Goal: Task Accomplishment & Management: Manage account settings

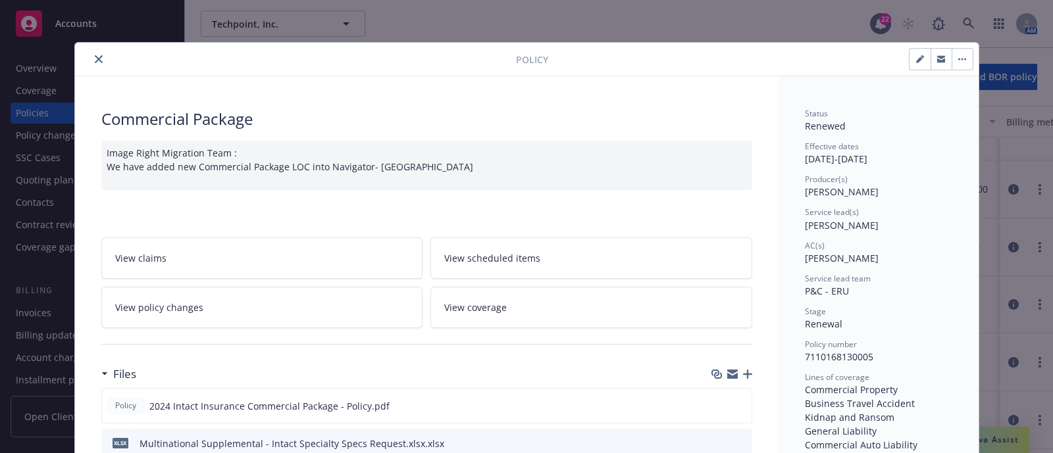
click at [97, 54] on button "close" at bounding box center [99, 59] width 16 height 16
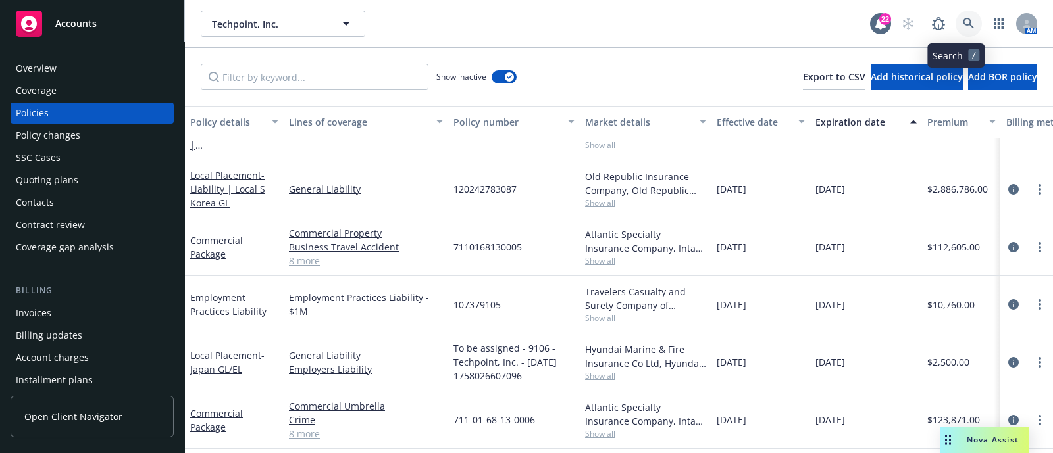
click at [957, 15] on link at bounding box center [968, 24] width 26 height 26
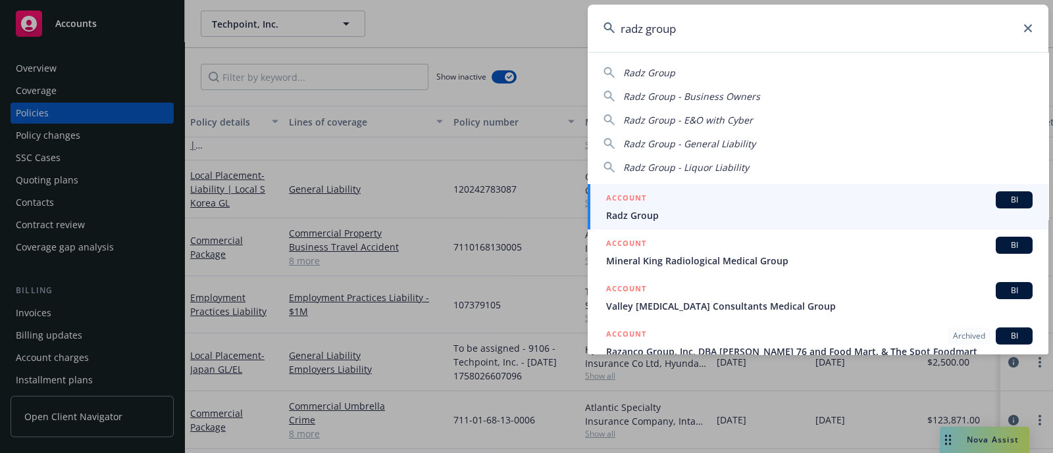
type input "radz group"
click at [701, 199] on div "ACCOUNT BI" at bounding box center [819, 199] width 426 height 17
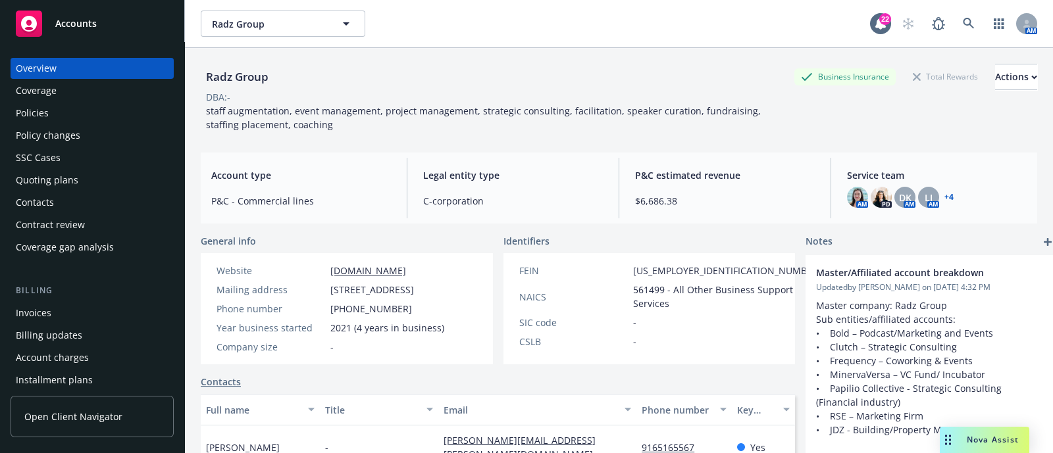
click at [36, 109] on div "Policies" at bounding box center [32, 113] width 33 height 21
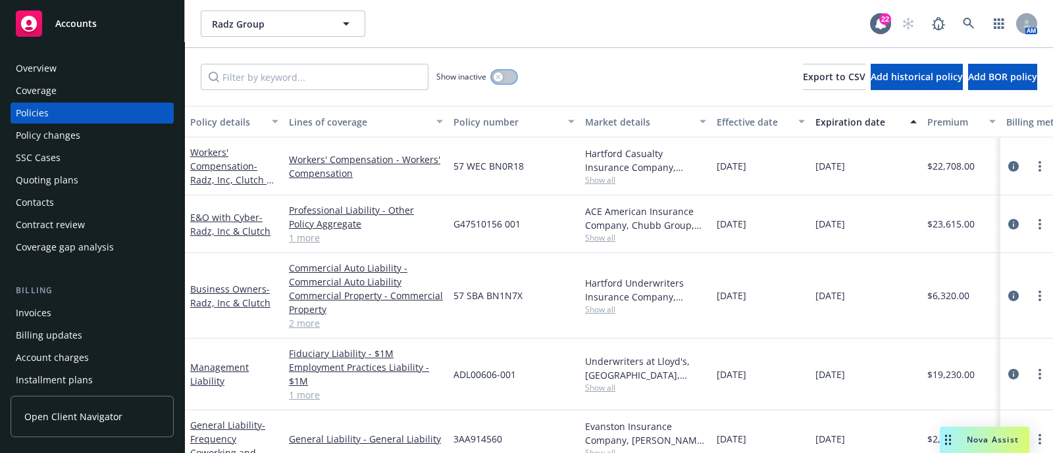
click at [509, 72] on button "button" at bounding box center [503, 76] width 25 height 13
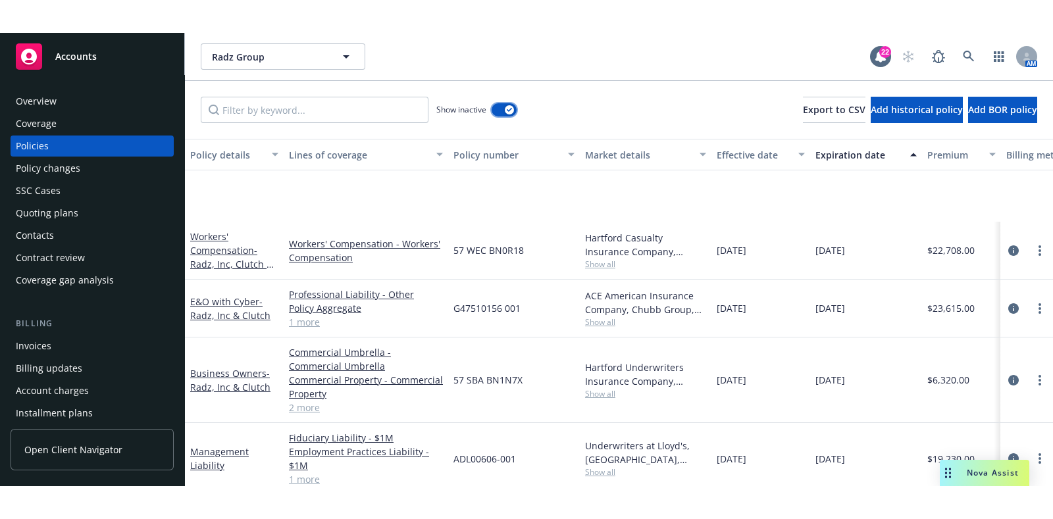
scroll to position [506, 0]
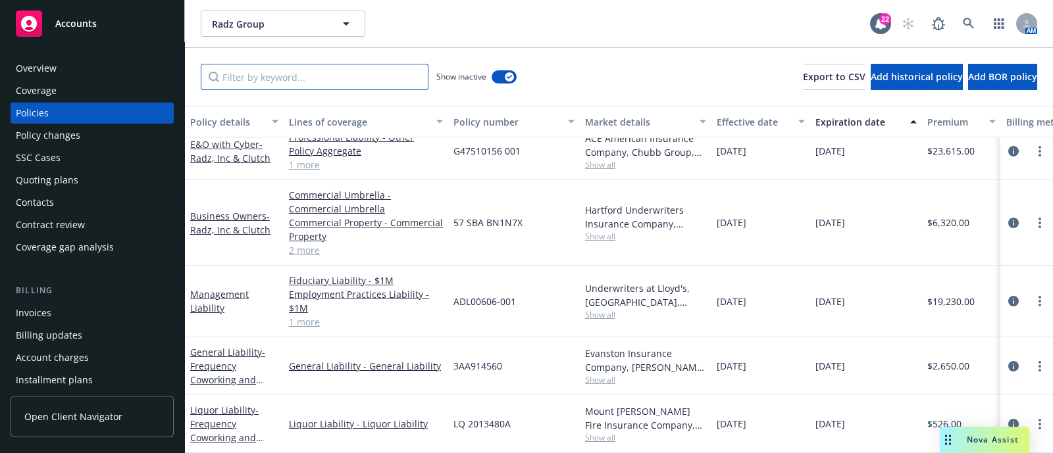
click at [394, 78] on input "Filter by keyword..." at bounding box center [315, 77] width 228 height 26
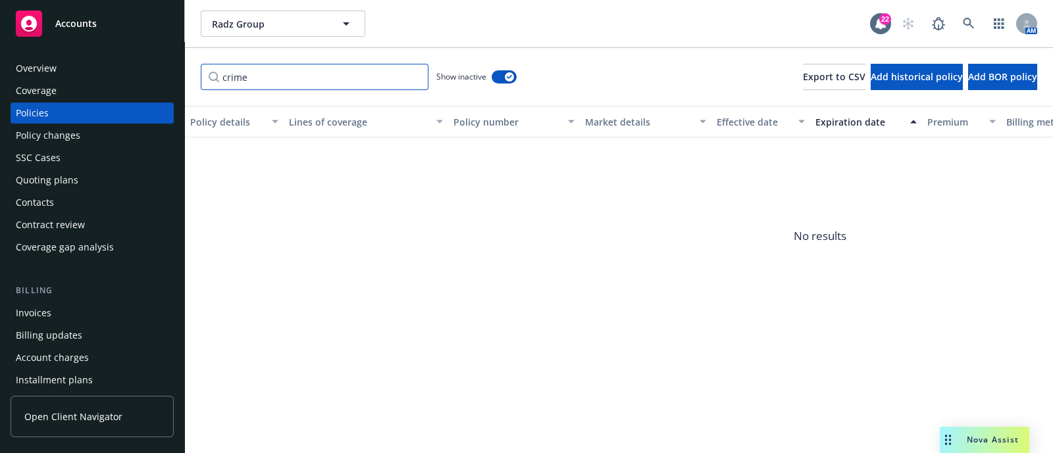
type input "crime"
click at [501, 89] on div "Show inactive" at bounding box center [476, 77] width 80 height 26
click at [506, 76] on div "button" at bounding box center [509, 76] width 9 height 9
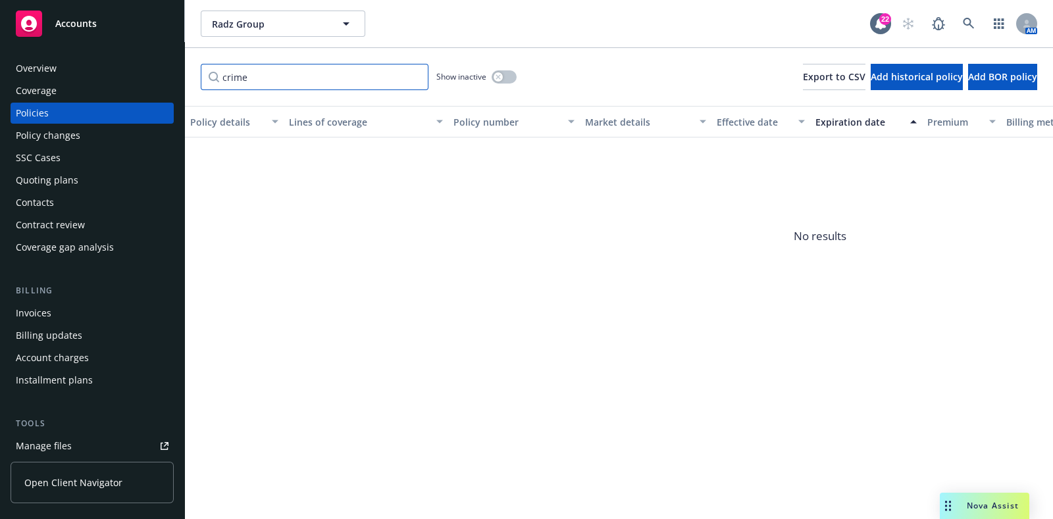
click at [369, 82] on input "crime" at bounding box center [315, 77] width 228 height 26
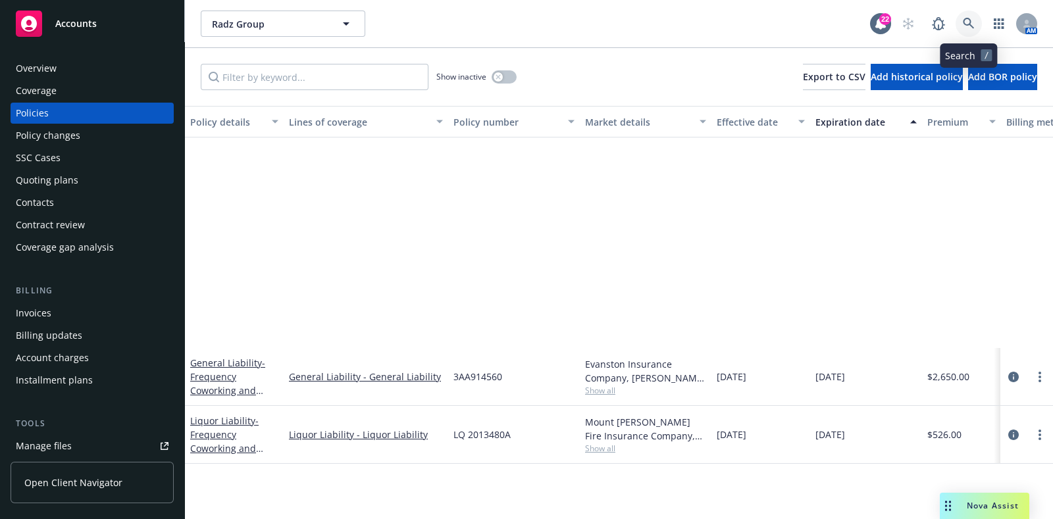
click at [973, 13] on link at bounding box center [968, 24] width 26 height 26
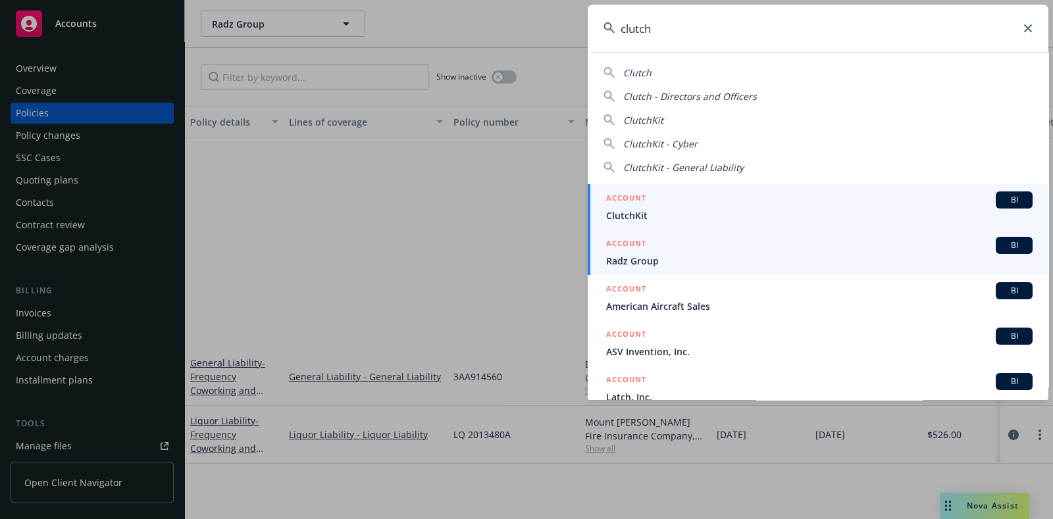
type input "clutch"
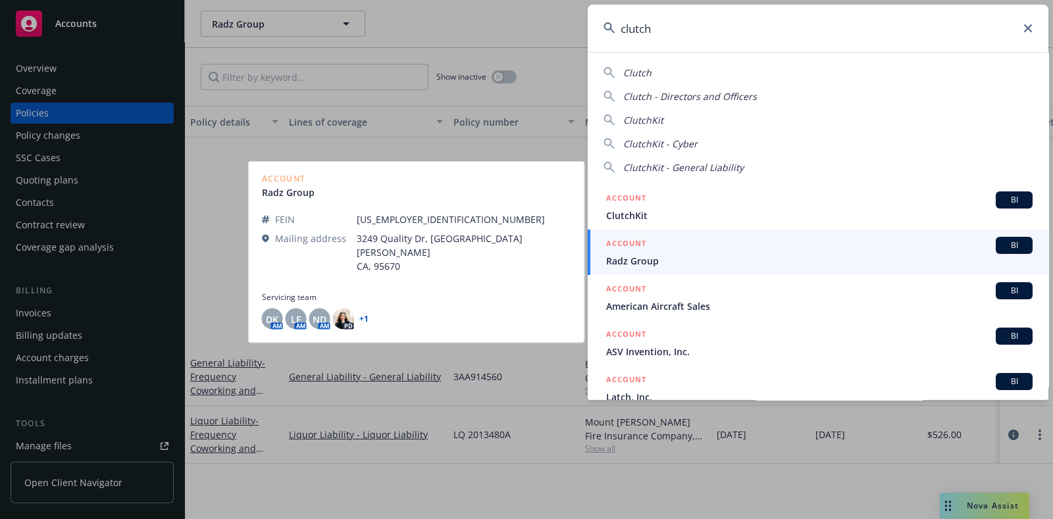
click at [643, 268] on link "ACCOUNT BI Radz Group" at bounding box center [818, 252] width 461 height 45
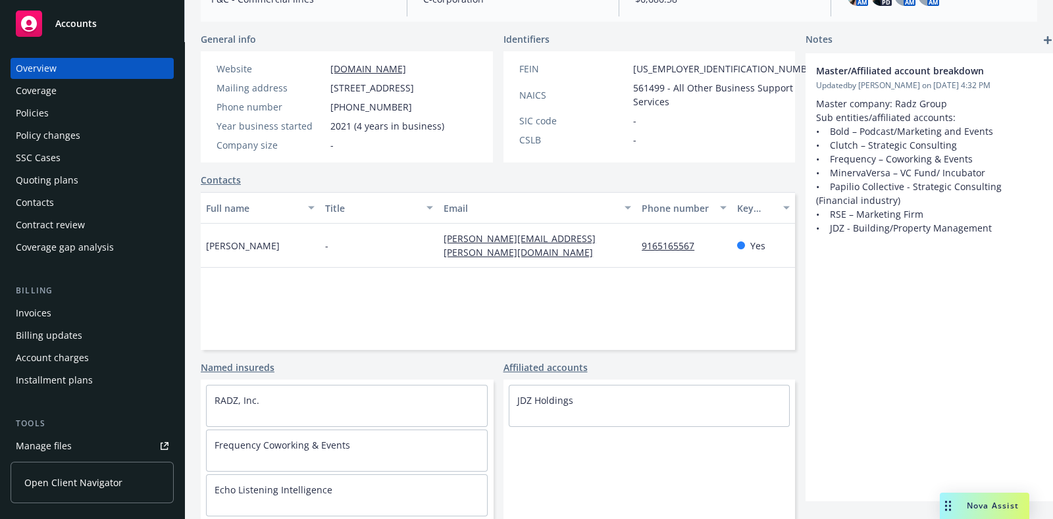
scroll to position [215, 0]
click at [520, 401] on link "JDZ Holdings" at bounding box center [545, 400] width 56 height 13
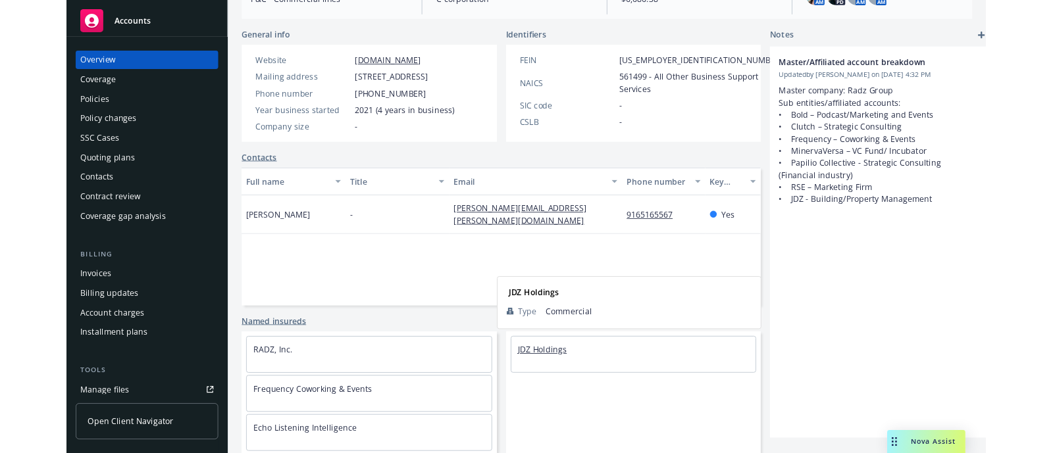
scroll to position [182, 0]
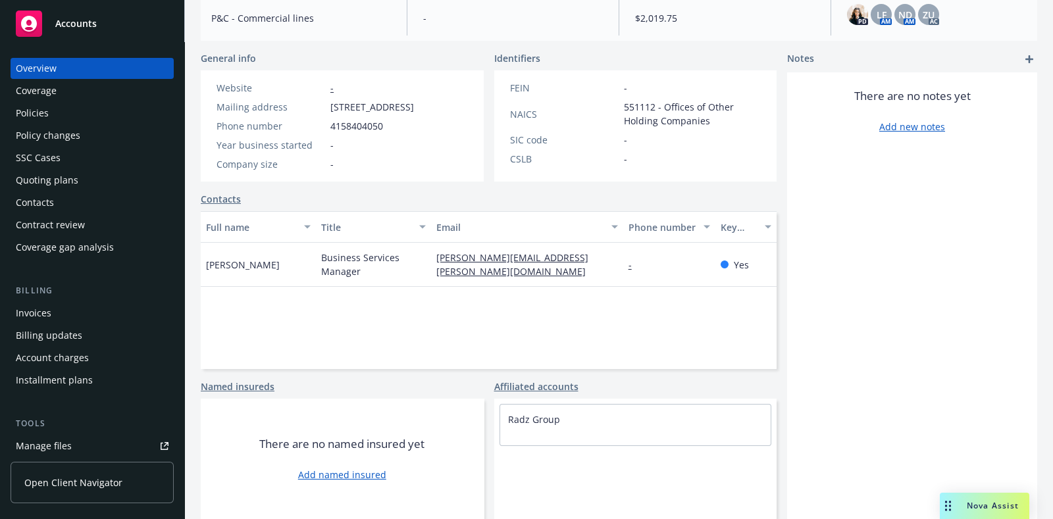
click at [89, 115] on div "Policies" at bounding box center [92, 113] width 153 height 21
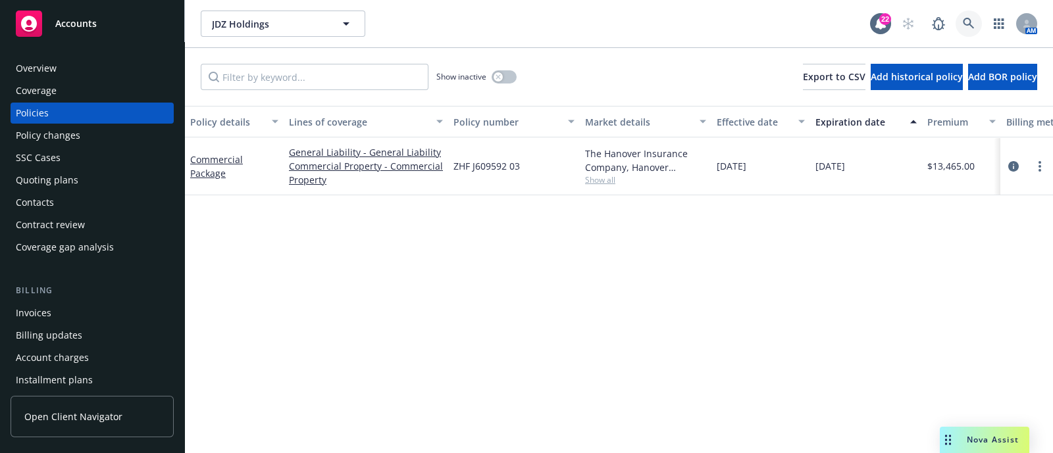
click at [964, 28] on link at bounding box center [968, 24] width 26 height 26
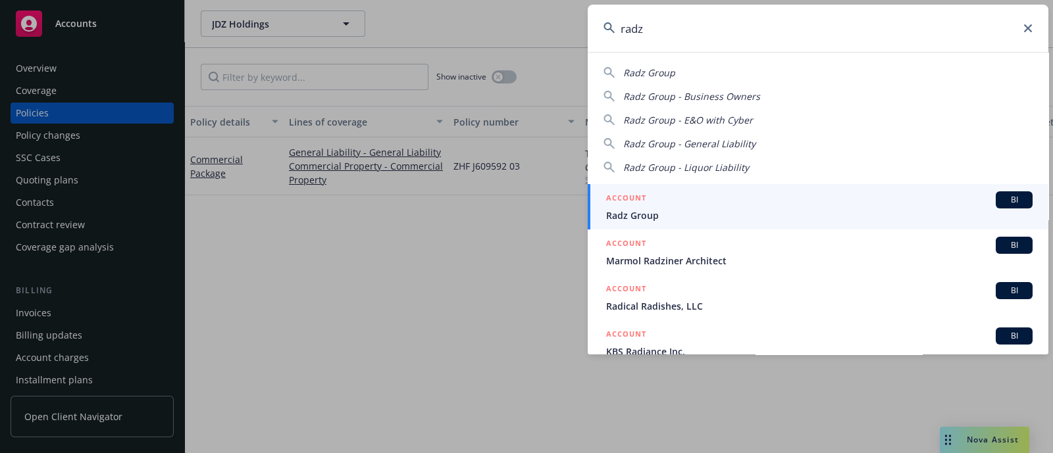
type input "radz"
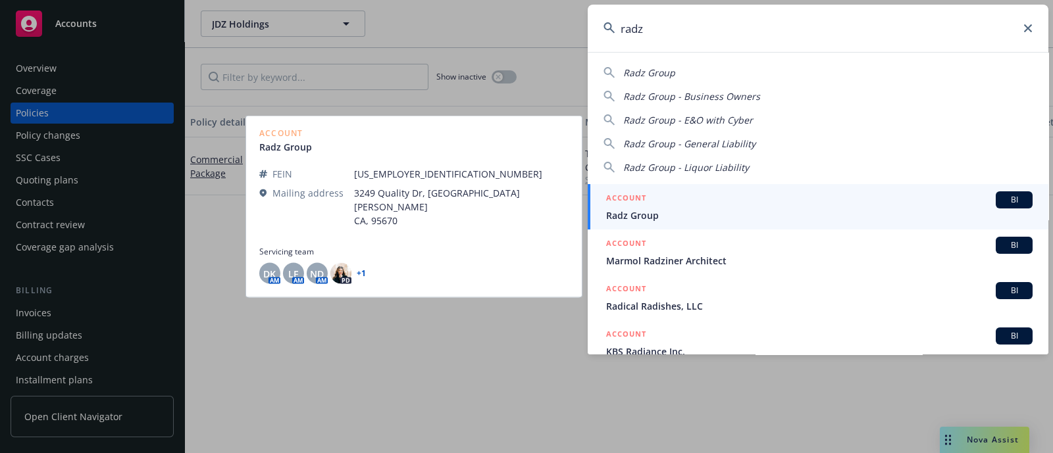
click at [682, 211] on span "Radz Group" at bounding box center [819, 216] width 426 height 14
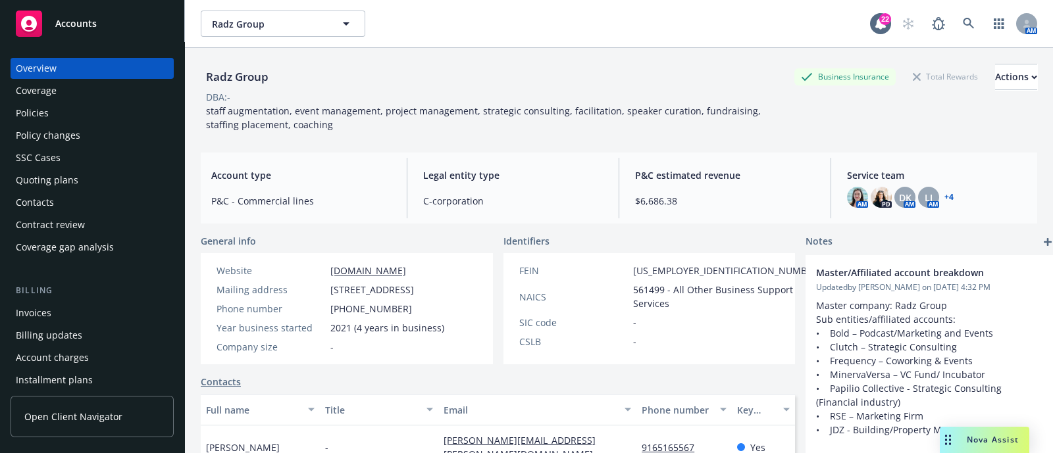
click at [107, 107] on div "Policies" at bounding box center [92, 113] width 153 height 21
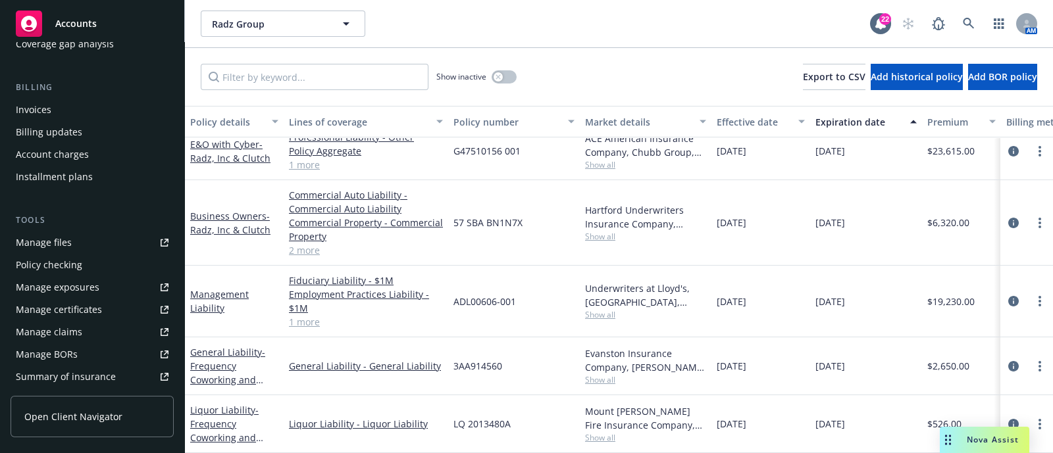
scroll to position [204, 0]
click at [46, 242] on div "Manage files" at bounding box center [44, 242] width 56 height 21
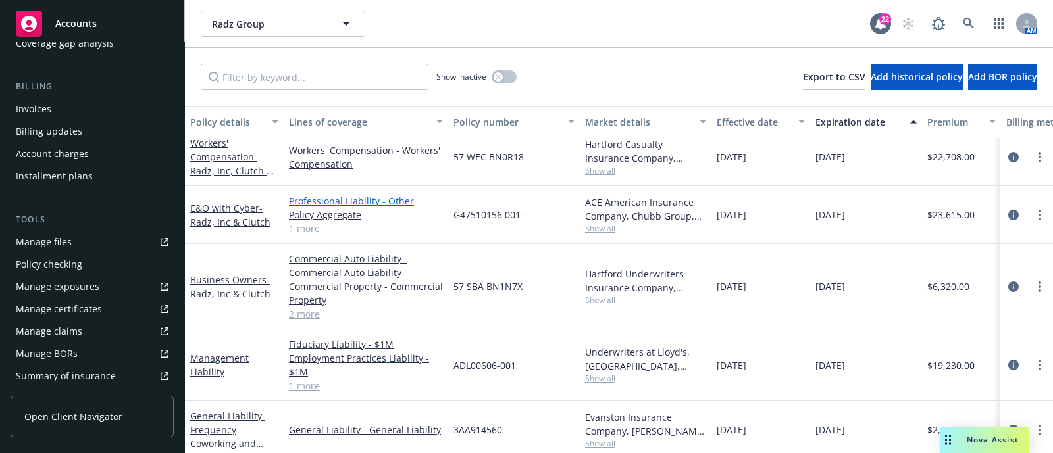
scroll to position [0, 0]
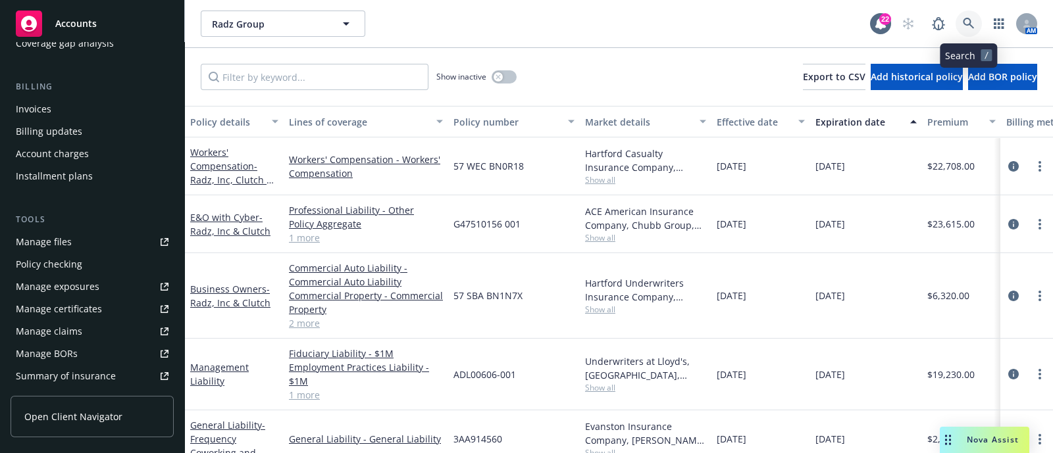
click at [958, 31] on link at bounding box center [968, 24] width 26 height 26
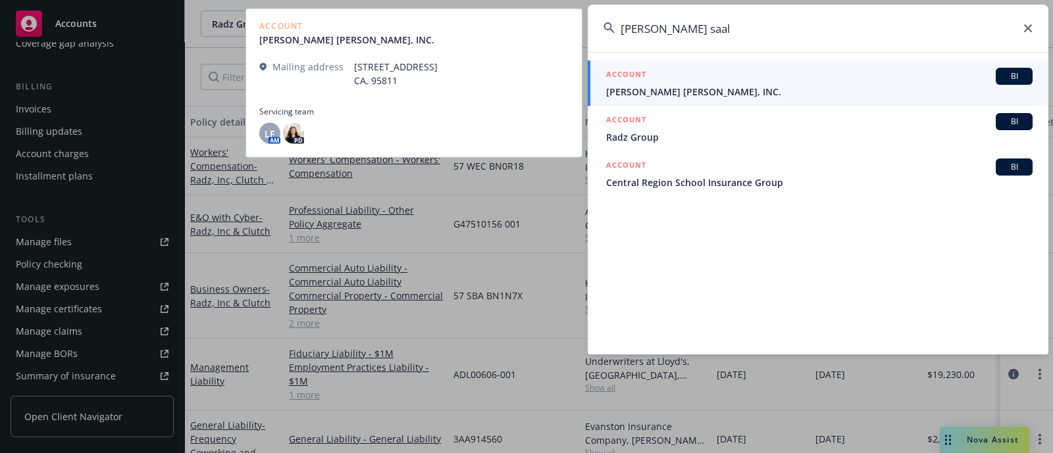
type input "runyon saal"
click at [788, 73] on div "ACCOUNT BI" at bounding box center [819, 76] width 426 height 17
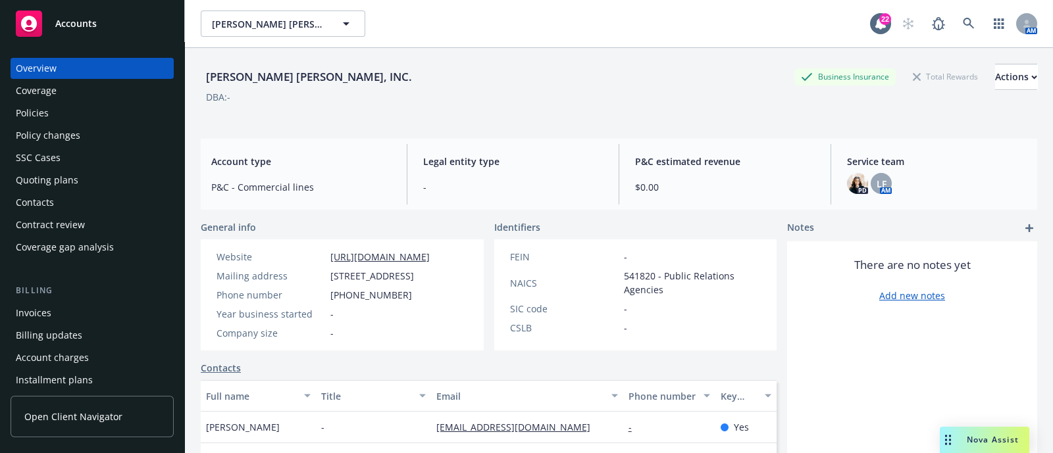
click at [90, 112] on div "Policies" at bounding box center [92, 113] width 153 height 21
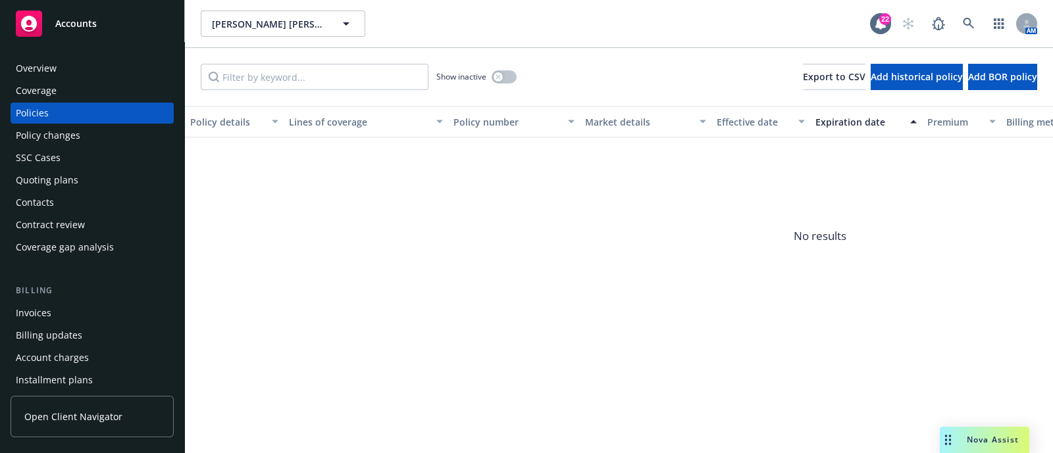
click at [28, 94] on div "Coverage" at bounding box center [36, 90] width 41 height 21
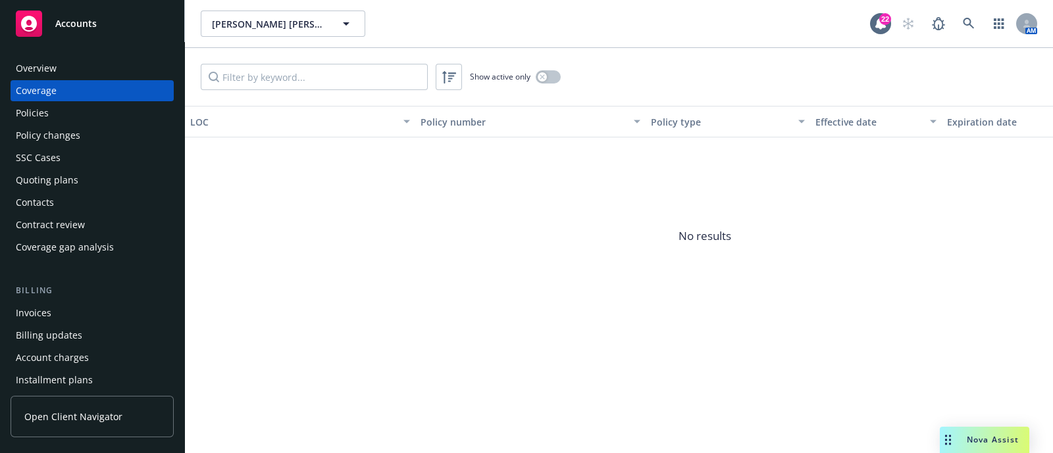
click at [23, 65] on div "Overview" at bounding box center [36, 68] width 41 height 21
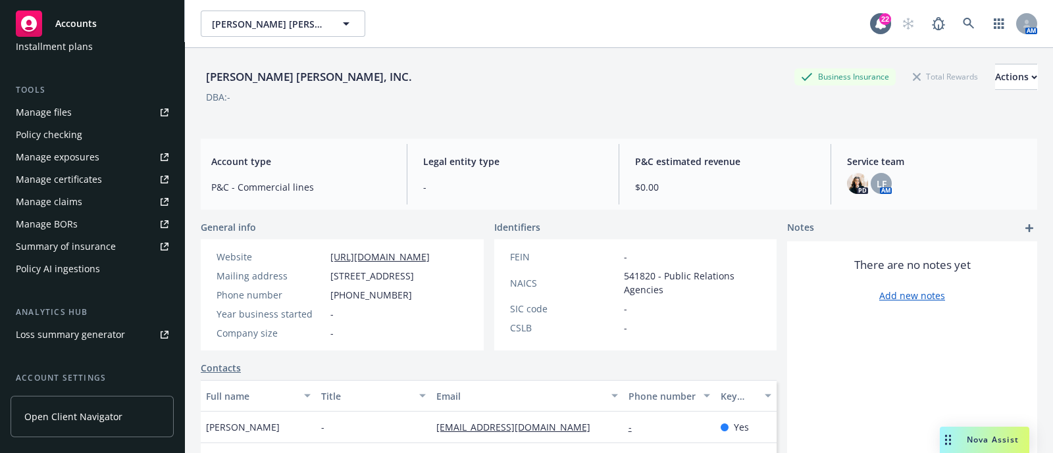
scroll to position [439, 0]
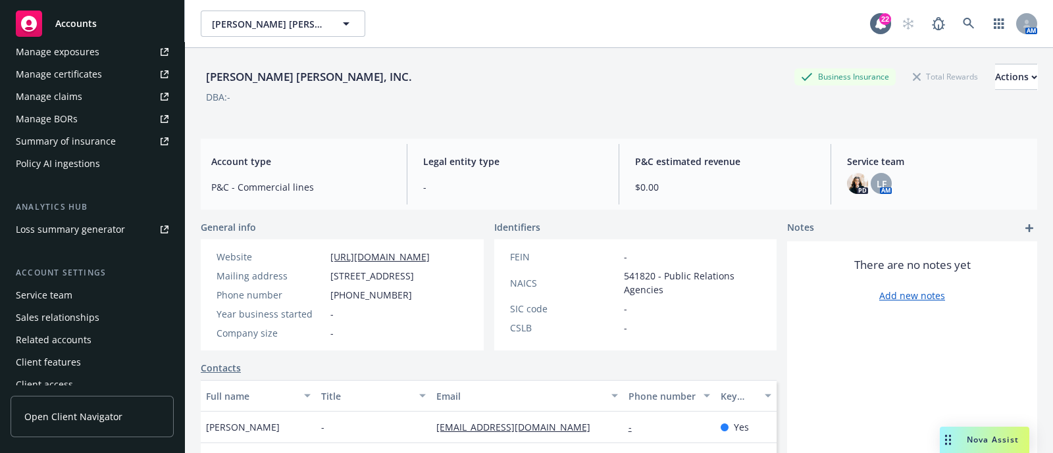
click at [82, 300] on div "Service team" at bounding box center [92, 295] width 153 height 21
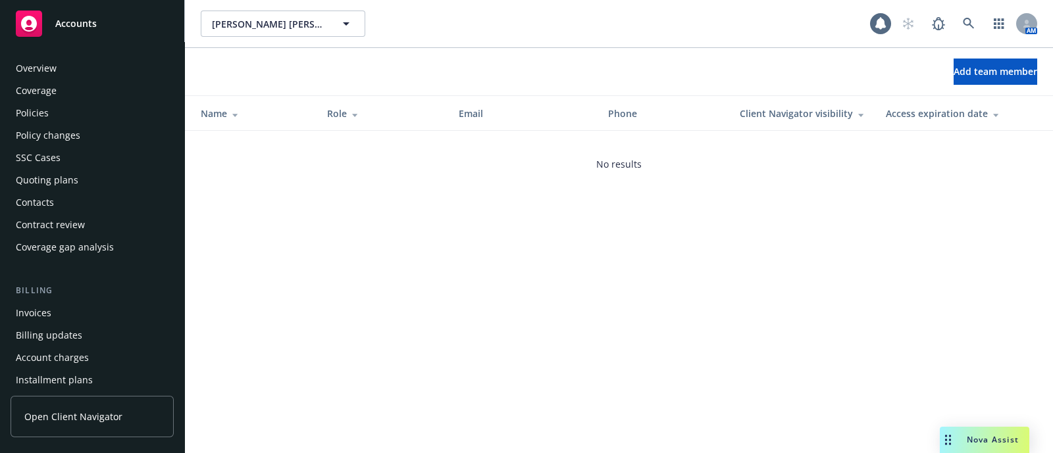
scroll to position [448, 0]
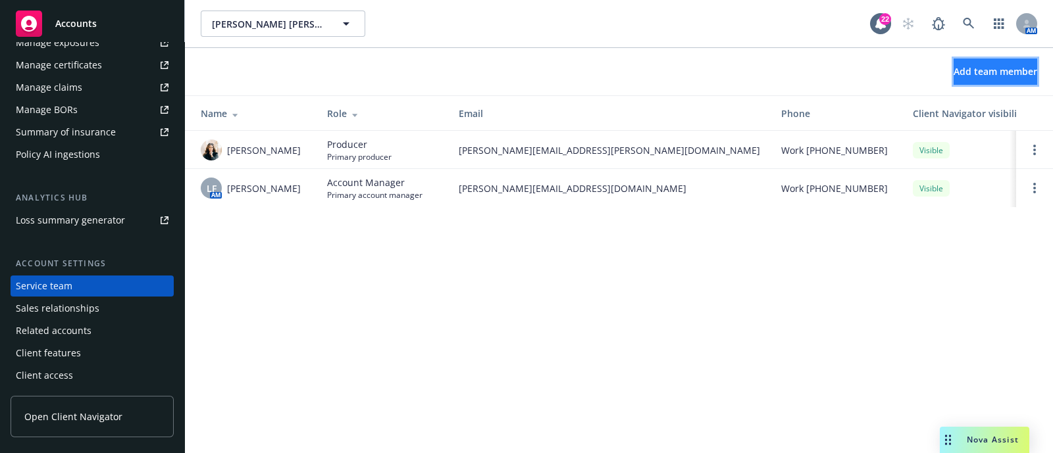
click at [953, 76] on button "Add team member" at bounding box center [995, 72] width 84 height 26
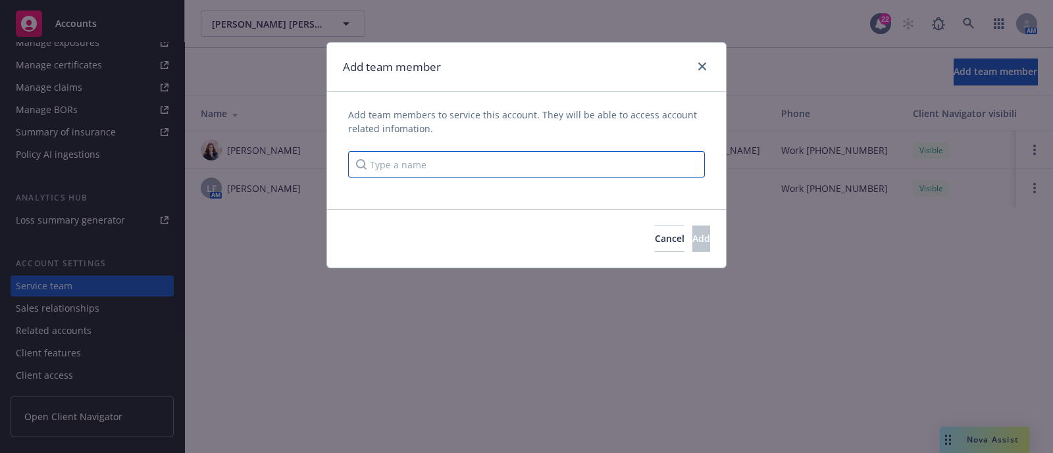
click at [527, 163] on input "Type a name" at bounding box center [526, 164] width 357 height 26
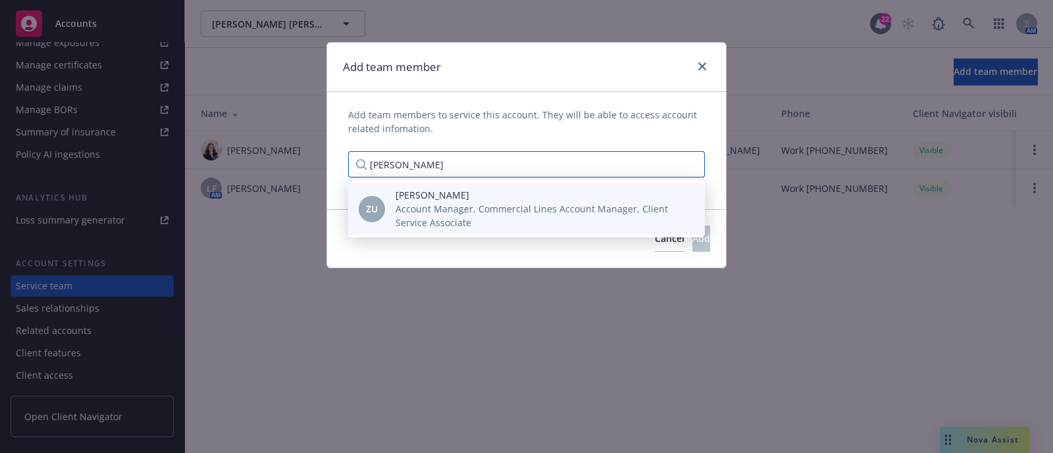
type input "zach"
click at [510, 186] on div "ZU Zach Uranga Account Manager, Commercial Lines Account Manager, Client Servic…" at bounding box center [526, 209] width 357 height 52
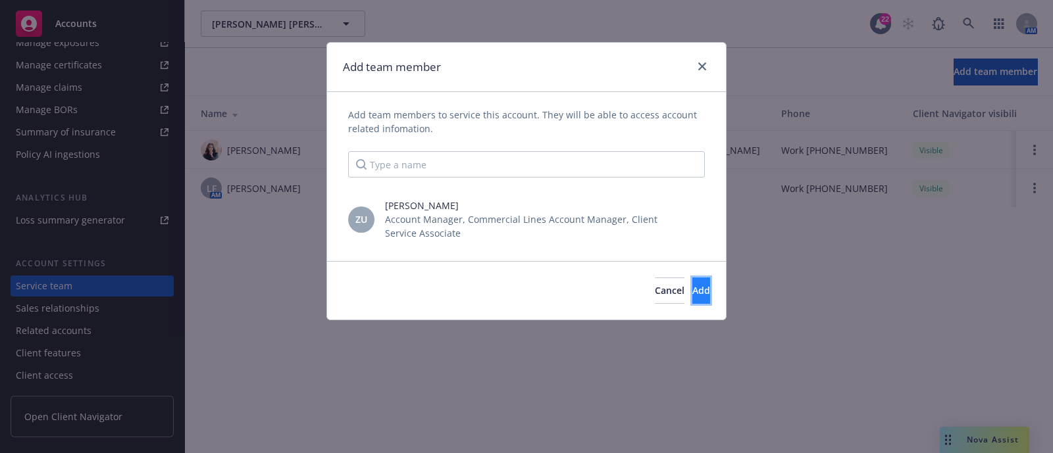
click at [692, 284] on span "Add" at bounding box center [701, 290] width 18 height 13
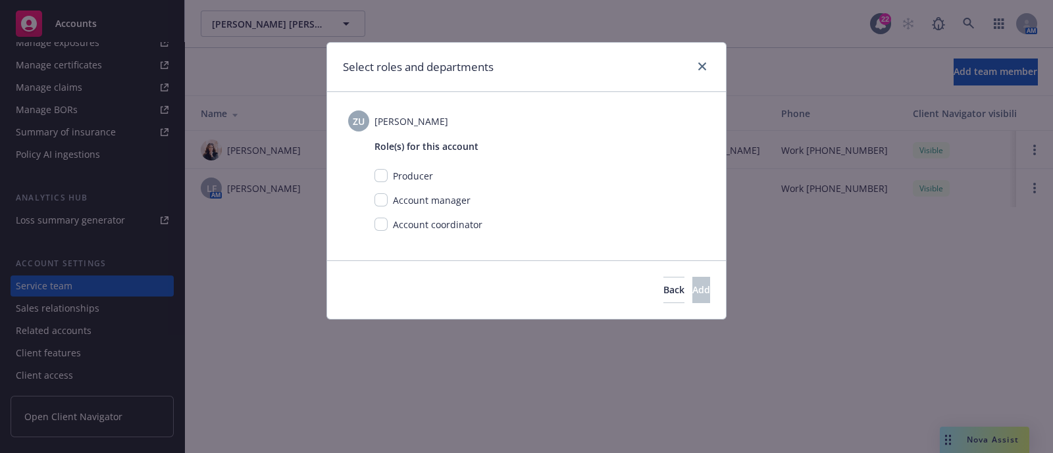
click at [401, 228] on span "Account coordinator" at bounding box center [437, 224] width 89 height 13
click at [385, 225] on input "checkbox" at bounding box center [380, 224] width 13 height 13
checkbox input "true"
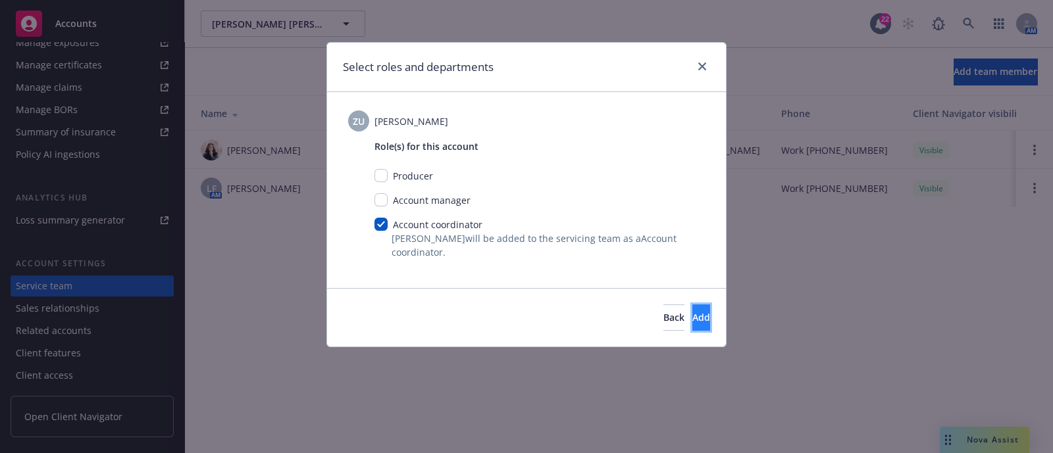
click at [692, 318] on button "Add" at bounding box center [701, 318] width 18 height 26
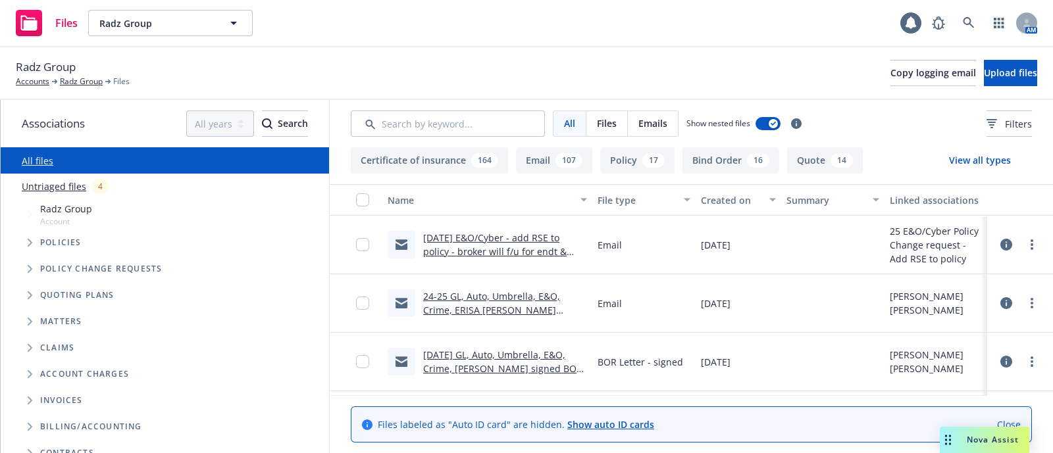
scroll to position [144, 0]
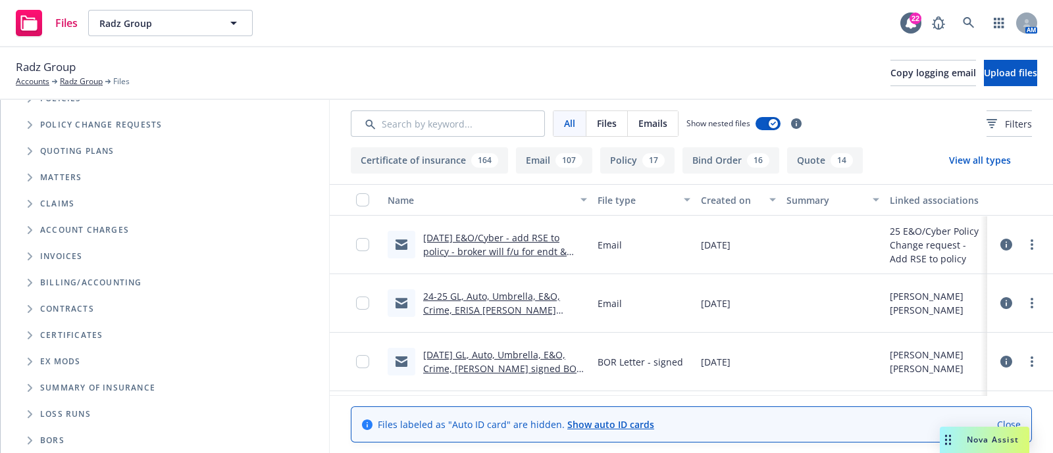
click at [22, 441] on span "Folder Tree Example" at bounding box center [29, 440] width 21 height 21
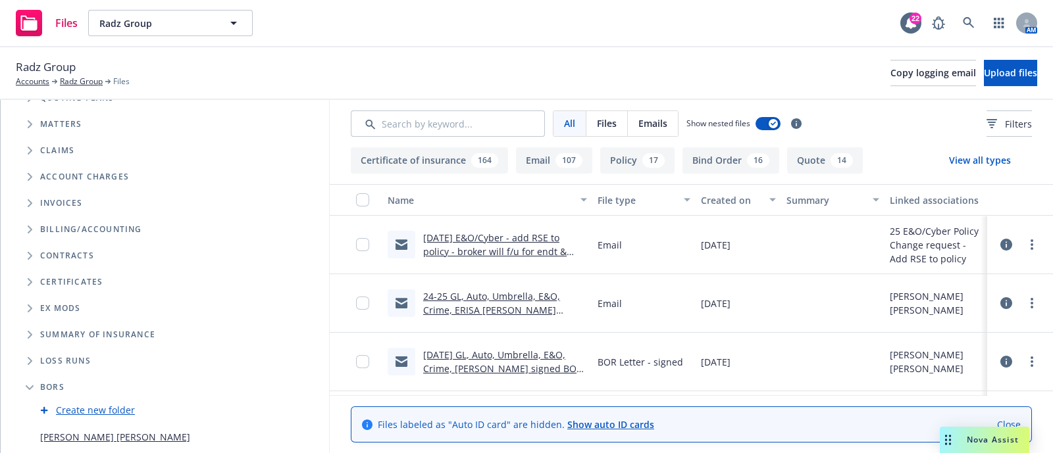
click at [78, 431] on link "[PERSON_NAME] [PERSON_NAME]" at bounding box center [115, 437] width 150 height 14
